Goal: Information Seeking & Learning: Learn about a topic

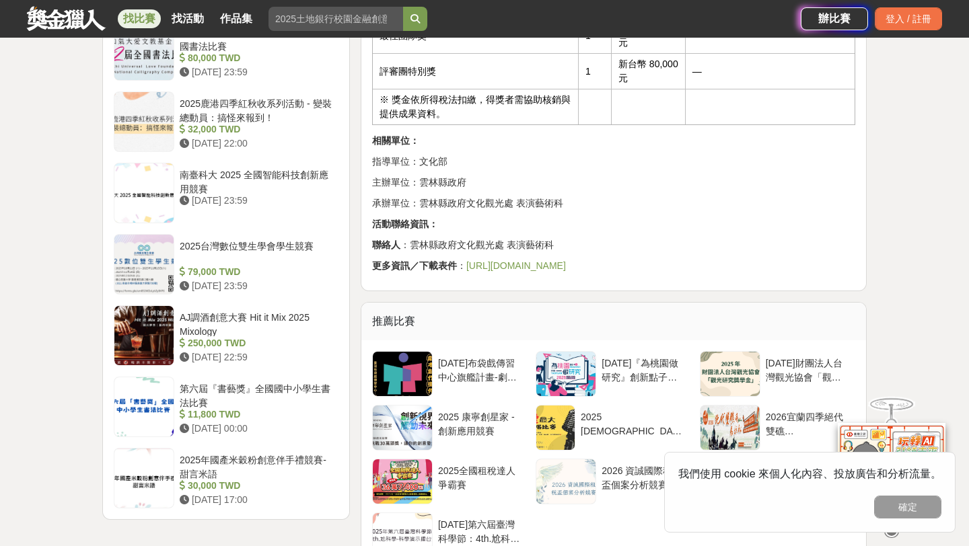
scroll to position [1461, 0]
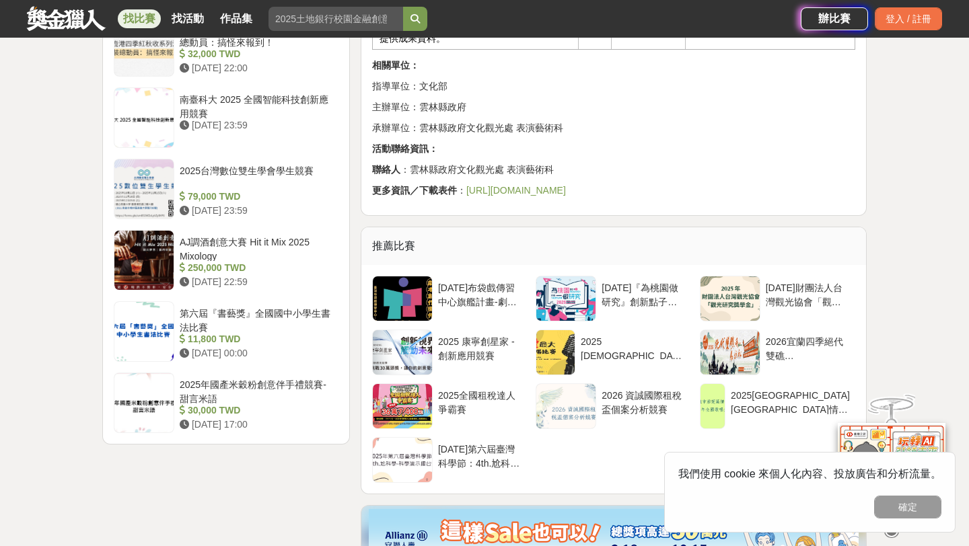
click at [484, 185] on link "https://reurl.cc/1voXDX" at bounding box center [516, 190] width 100 height 11
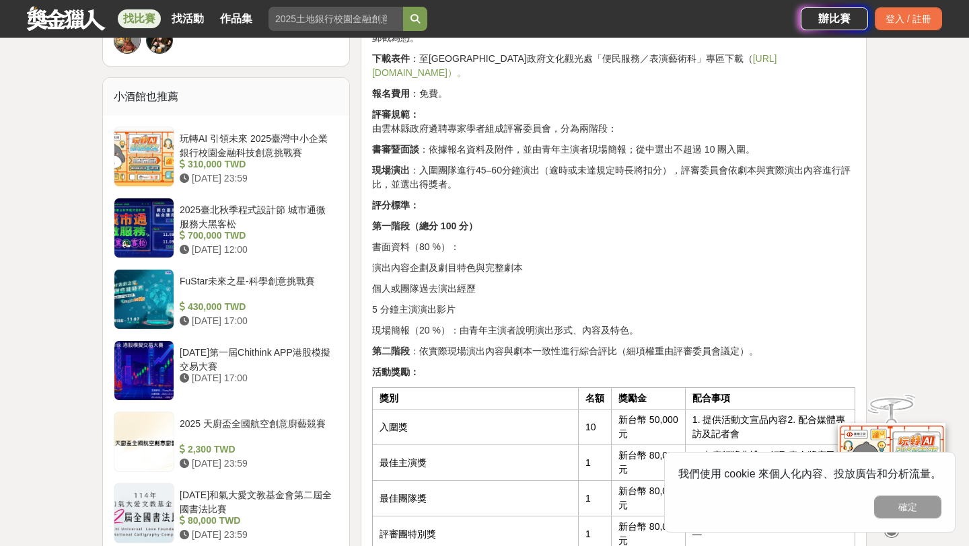
scroll to position [754, 0]
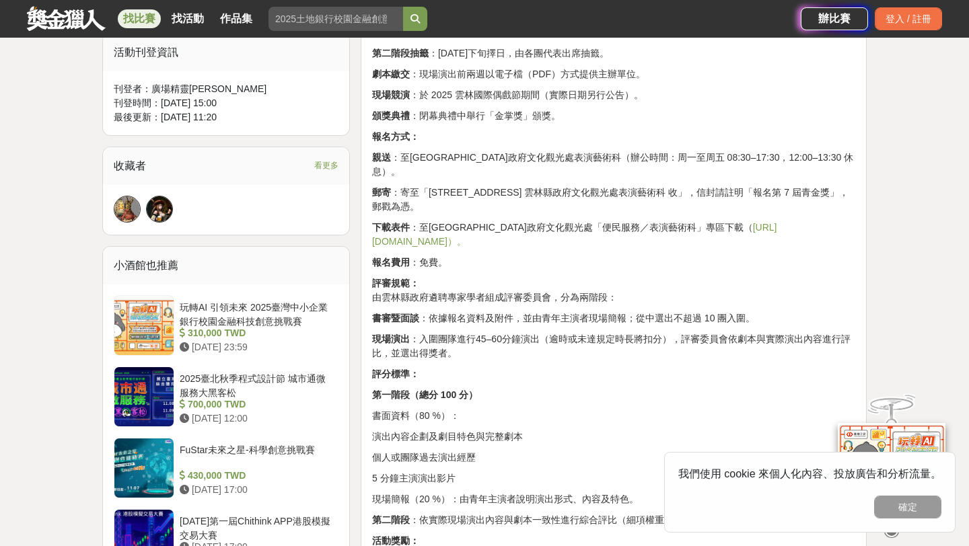
click at [700, 222] on link "https://reurl.cc/1voXDX）。" at bounding box center [574, 234] width 405 height 25
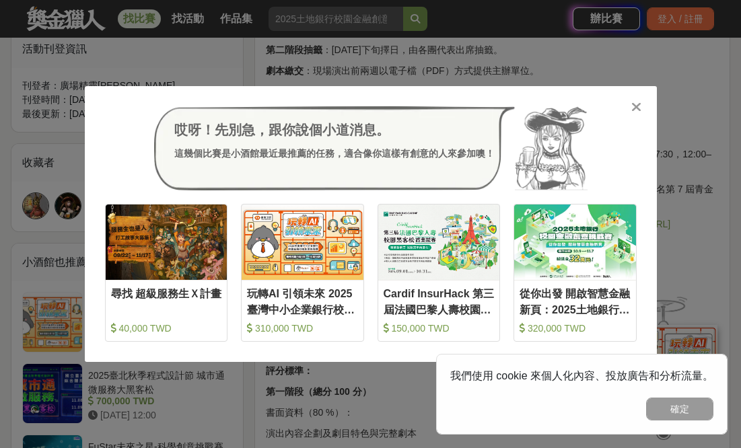
click at [634, 110] on icon at bounding box center [636, 106] width 10 height 13
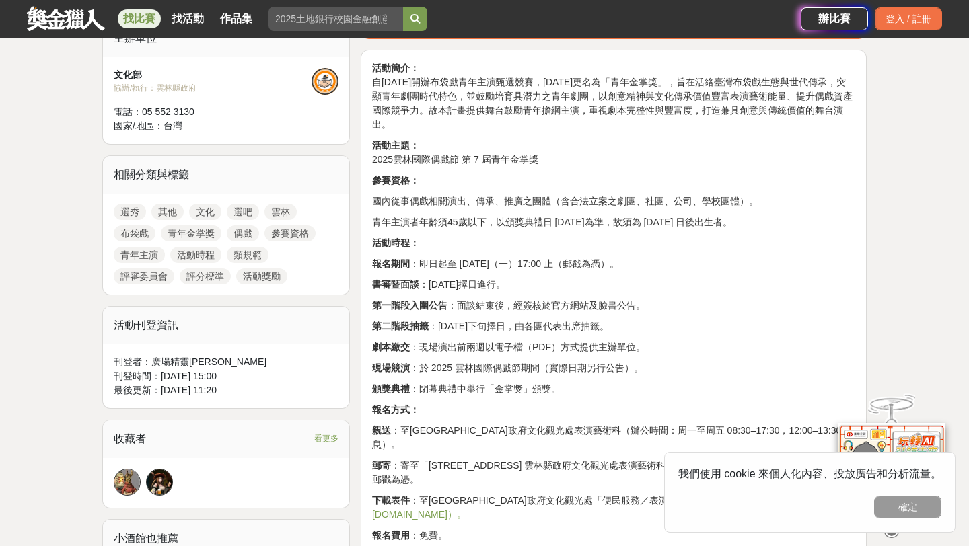
scroll to position [466, 0]
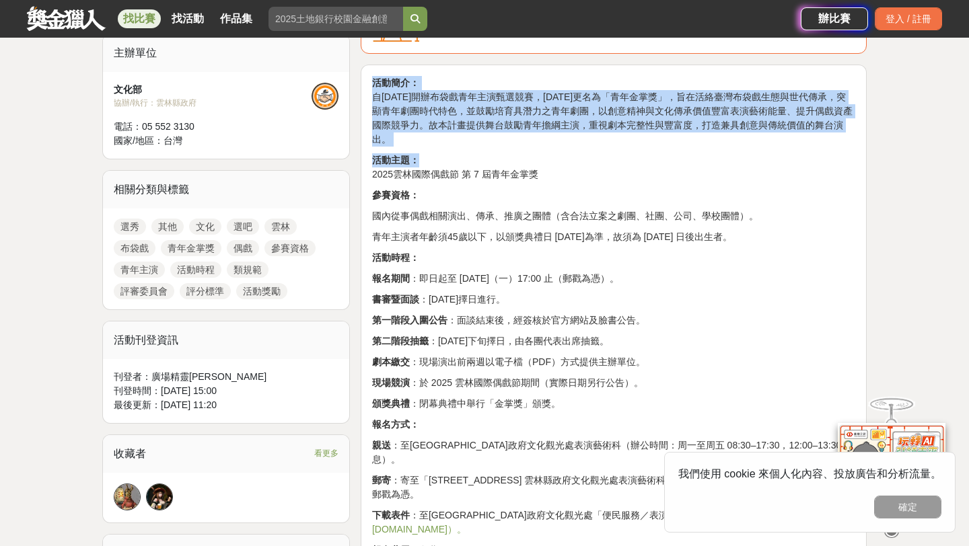
drag, startPoint x: 373, startPoint y: 80, endPoint x: 436, endPoint y: 147, distance: 91.9
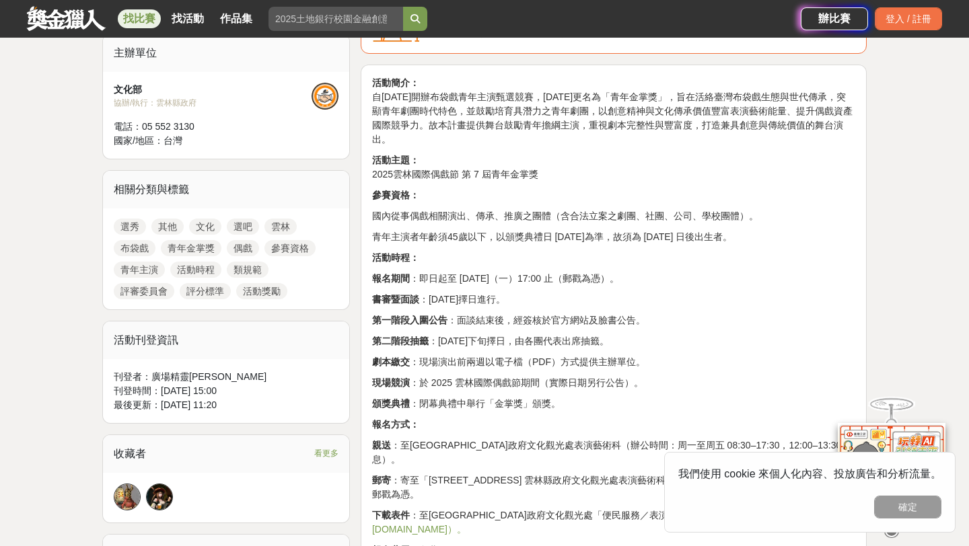
click at [458, 153] on p "活動主題： 2025雲林國際偶戲節 第 7 屆青年金掌獎" at bounding box center [613, 167] width 483 height 28
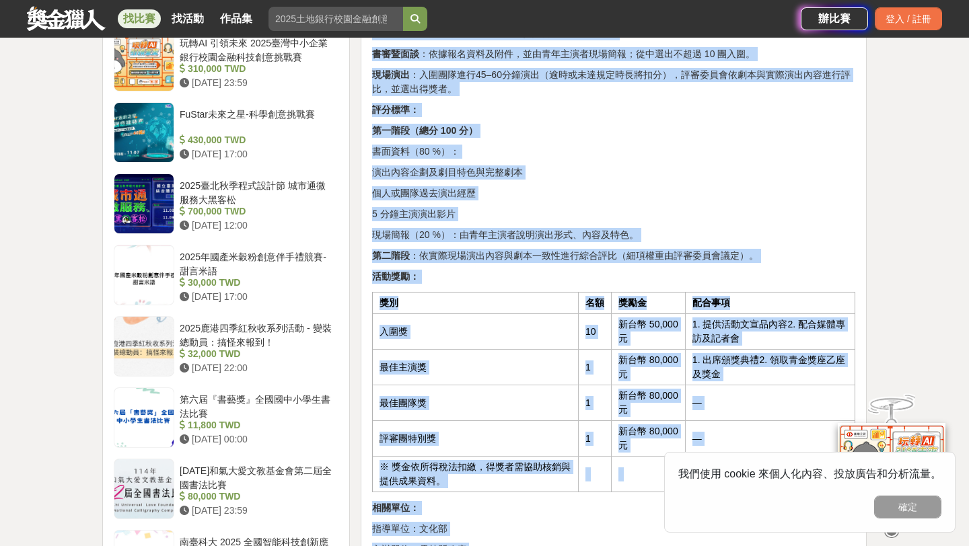
scroll to position [1047, 0]
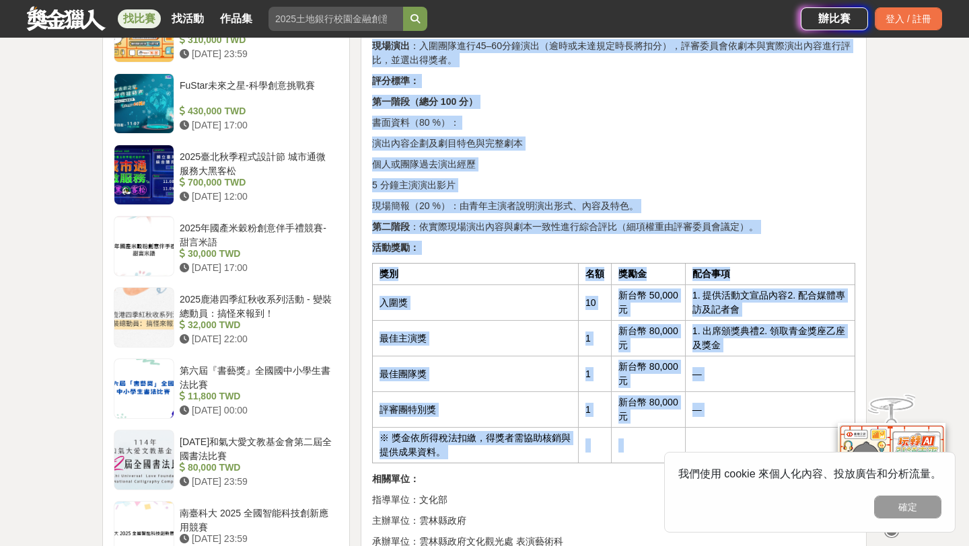
drag, startPoint x: 372, startPoint y: 81, endPoint x: 824, endPoint y: 388, distance: 546.8
click at [824, 388] on div "活動簡介： 自2019年開辦布袋戲青年主演甄選競賽，2021年更名為「青年金掌獎」，旨在活絡臺灣布袋戲生態與世代傳承，突顯青年劇團時代特色，並鼓勵培育具潛力之…" at bounding box center [613, 53] width 483 height 1117
copy div "活動簡介： 自2019年開辦布袋戲青年主演甄選競賽，2021年更名為「青年金掌獎」，旨在活絡臺灣布袋戲生態與世代傳承，突顯青年劇團時代特色，並鼓勵培育具潛力之…"
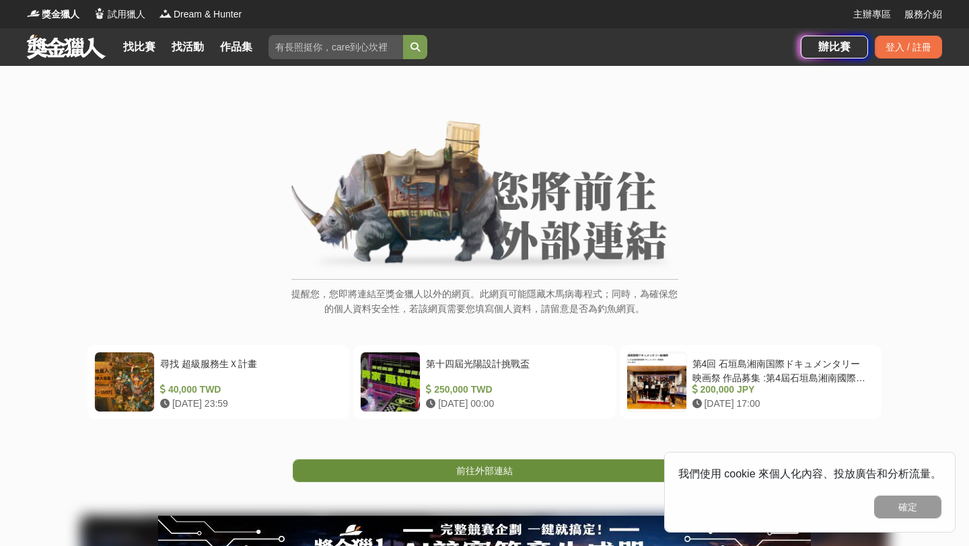
click at [443, 469] on link "前往外部連結" at bounding box center [485, 471] width 384 height 23
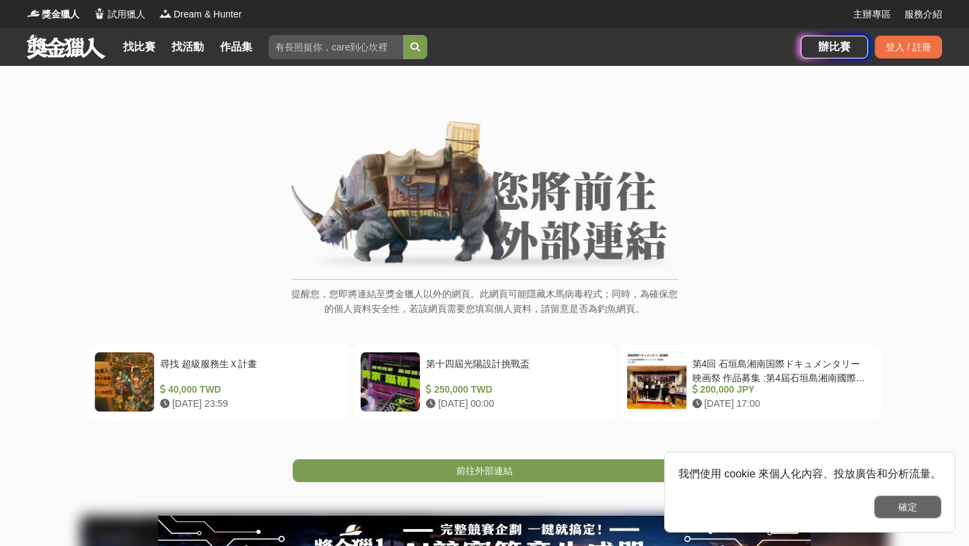
click at [892, 511] on button "確定" at bounding box center [907, 507] width 67 height 23
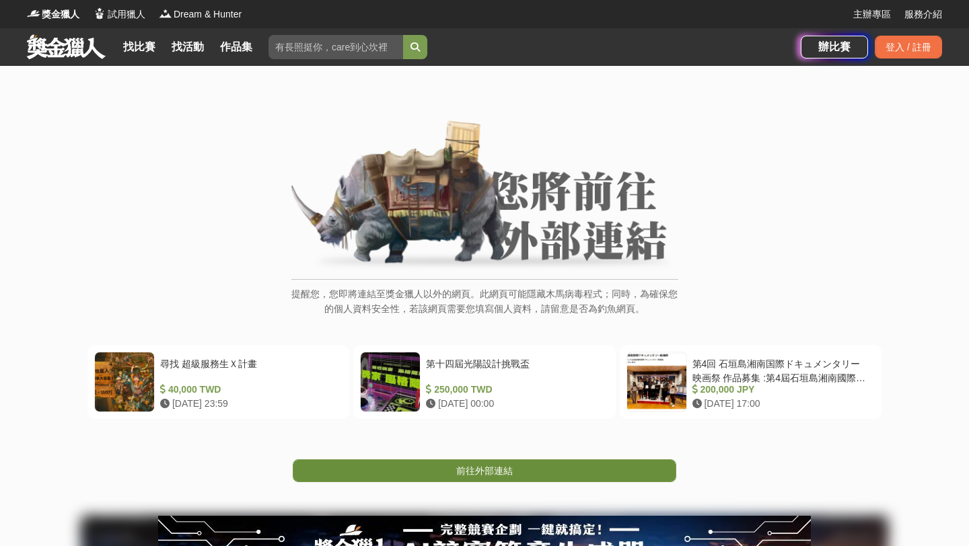
click at [515, 474] on link "前往外部連結" at bounding box center [485, 471] width 384 height 23
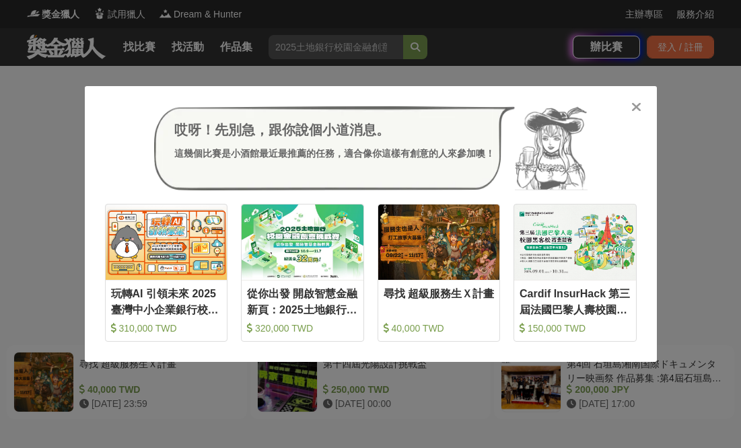
click at [635, 103] on icon at bounding box center [636, 106] width 10 height 13
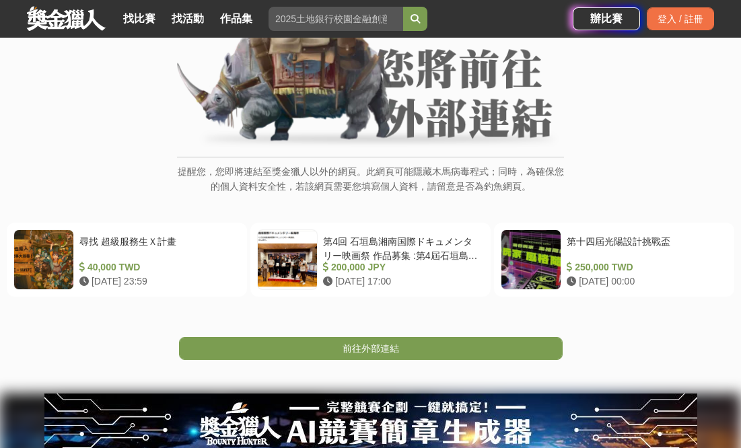
scroll to position [177, 0]
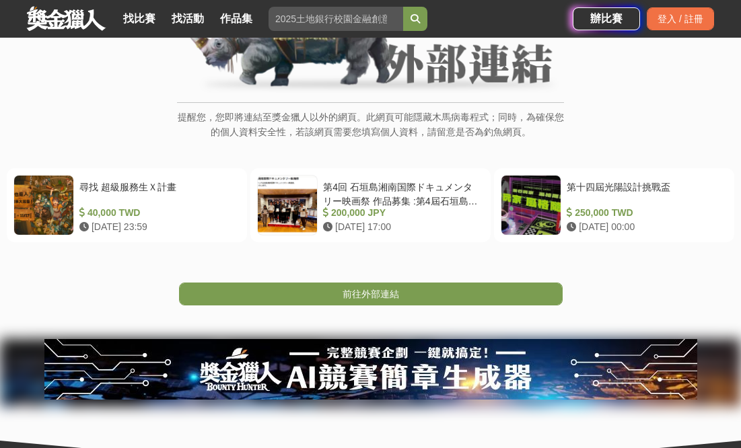
click at [366, 307] on div "提醒您，您即將連結至獎金獵人以外的網頁。此網頁可能隱藏木馬病毒程式；同時，為確保您的個人資料安全性，若該網頁需要您填寫個人資料，請留意是否為釣魚網頁。 尋找 …" at bounding box center [370, 181] width 741 height 585
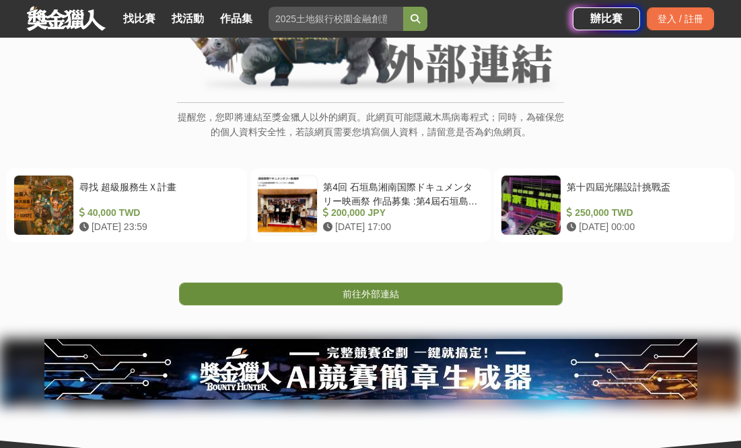
click at [369, 293] on span "前往外部連結" at bounding box center [371, 294] width 57 height 11
